Goal: Check status: Check status

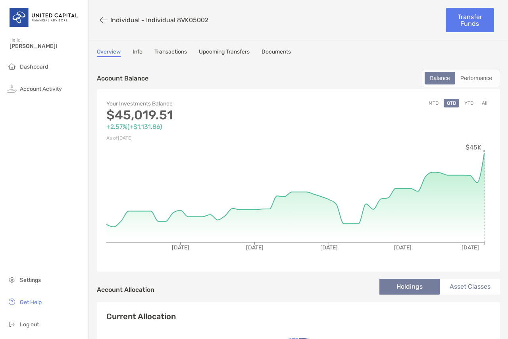
click at [189, 51] on div "Overview Info Transactions Upcoming Transfers Documents" at bounding box center [298, 52] width 403 height 9
click at [175, 50] on link "Transactions" at bounding box center [170, 52] width 33 height 9
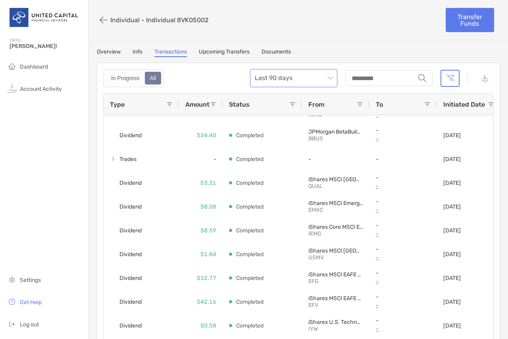
click at [323, 73] on span "Last 90 days" at bounding box center [294, 77] width 78 height 17
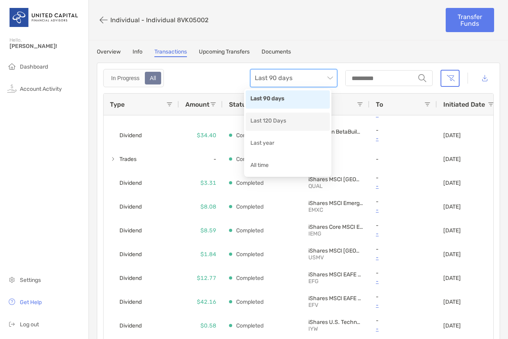
click at [298, 124] on div "Last 120 Days" at bounding box center [287, 122] width 75 height 10
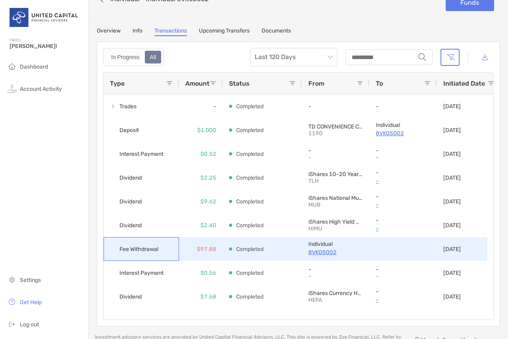
click at [150, 251] on span "Fee Withdrawal" at bounding box center [138, 249] width 39 height 13
click at [312, 250] on p "8VK05002" at bounding box center [335, 253] width 55 height 10
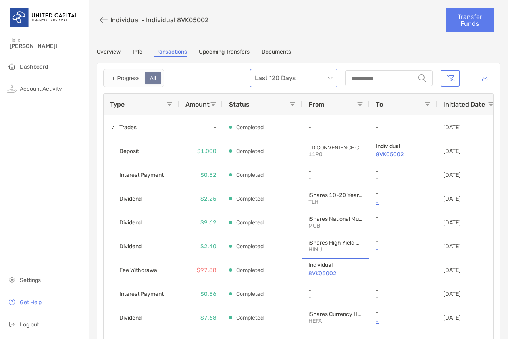
click at [261, 83] on span "Last 120 Days" at bounding box center [294, 77] width 78 height 17
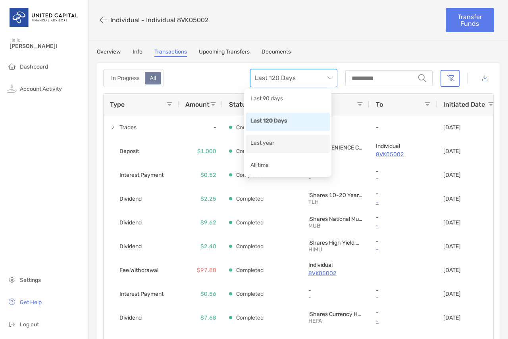
click at [288, 140] on div "Last year" at bounding box center [287, 144] width 75 height 10
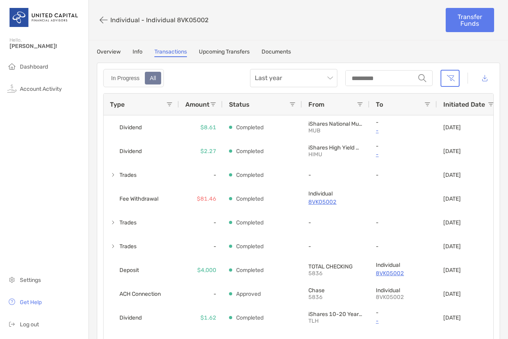
scroll to position [648, 0]
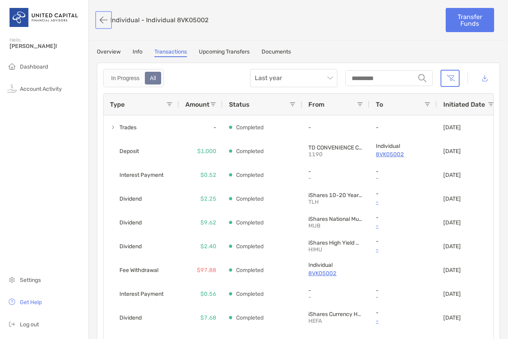
click at [106, 21] on button "button" at bounding box center [103, 20] width 13 height 15
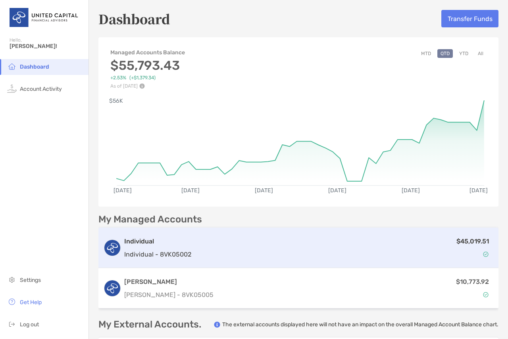
click at [385, 254] on div "$45,019.51" at bounding box center [343, 247] width 299 height 23
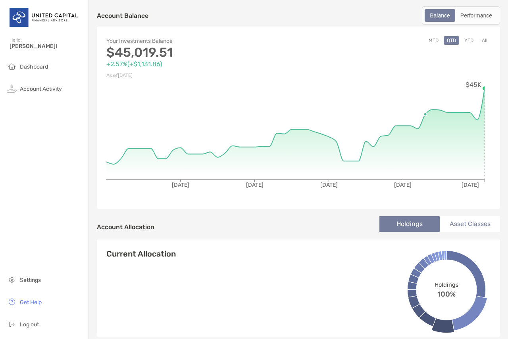
scroll to position [23, 0]
